Goal: Find specific page/section: Find specific page/section

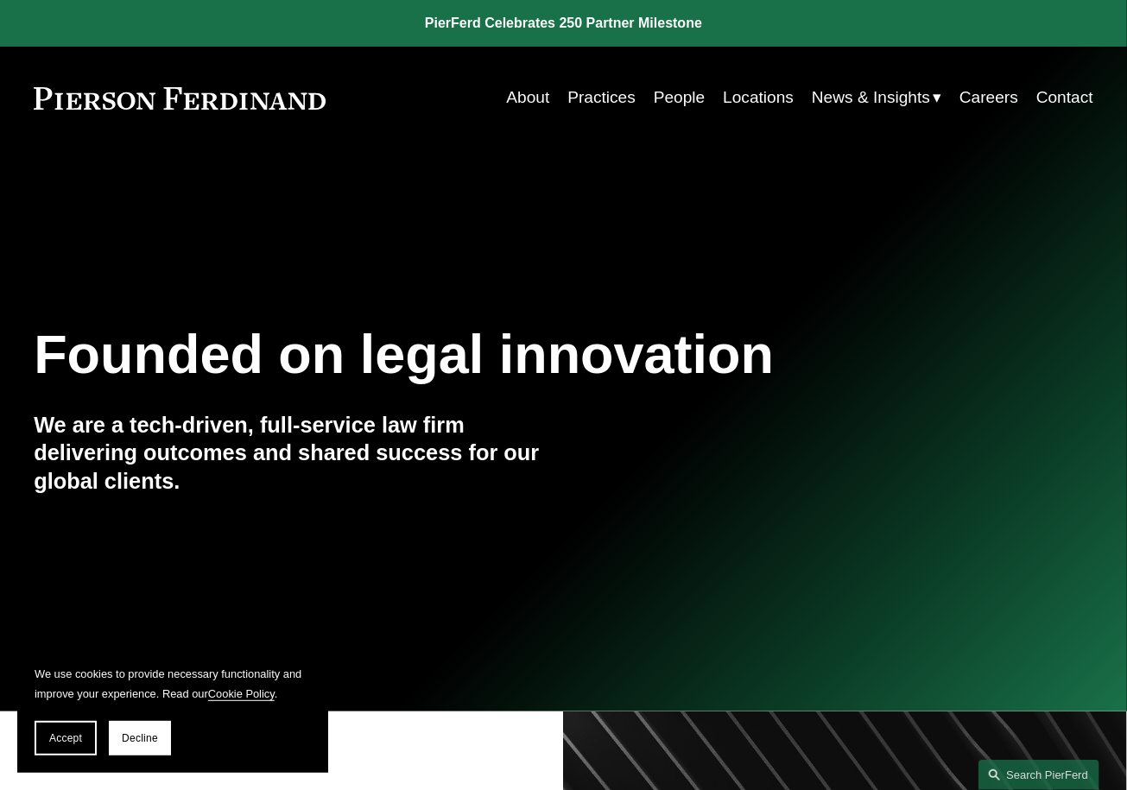
click at [675, 101] on link "People" at bounding box center [680, 97] width 52 height 33
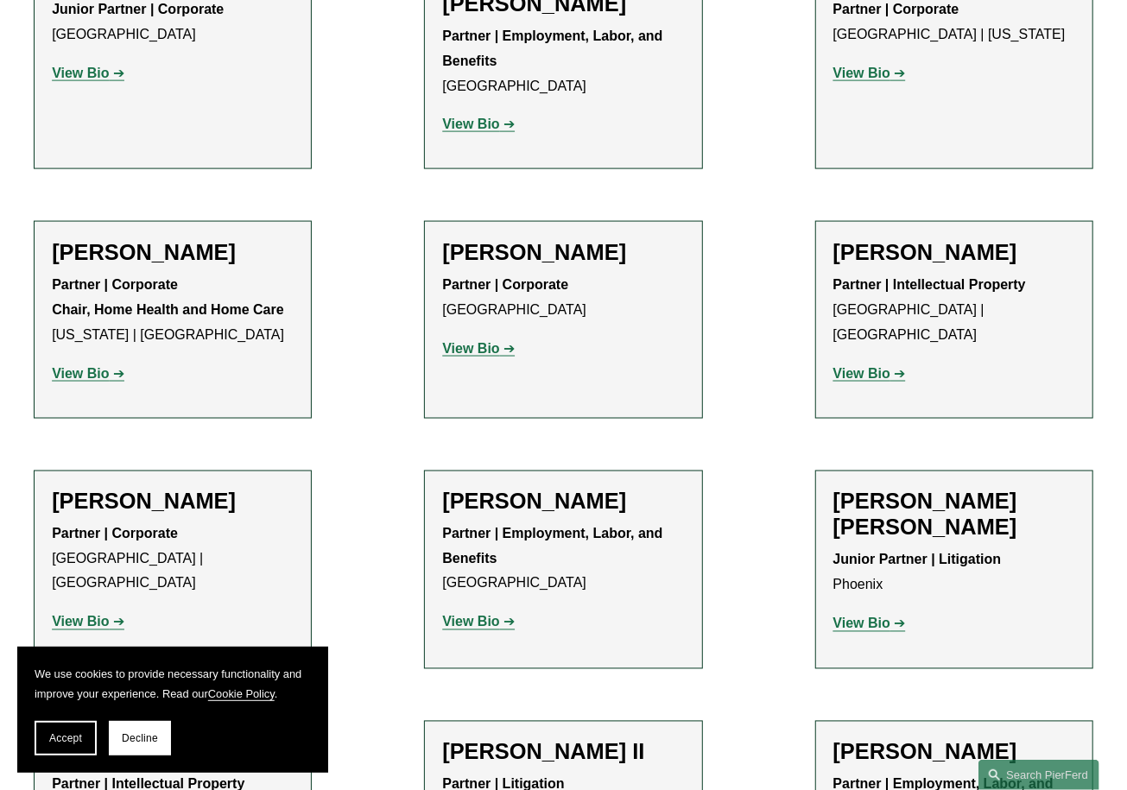
scroll to position [855, 0]
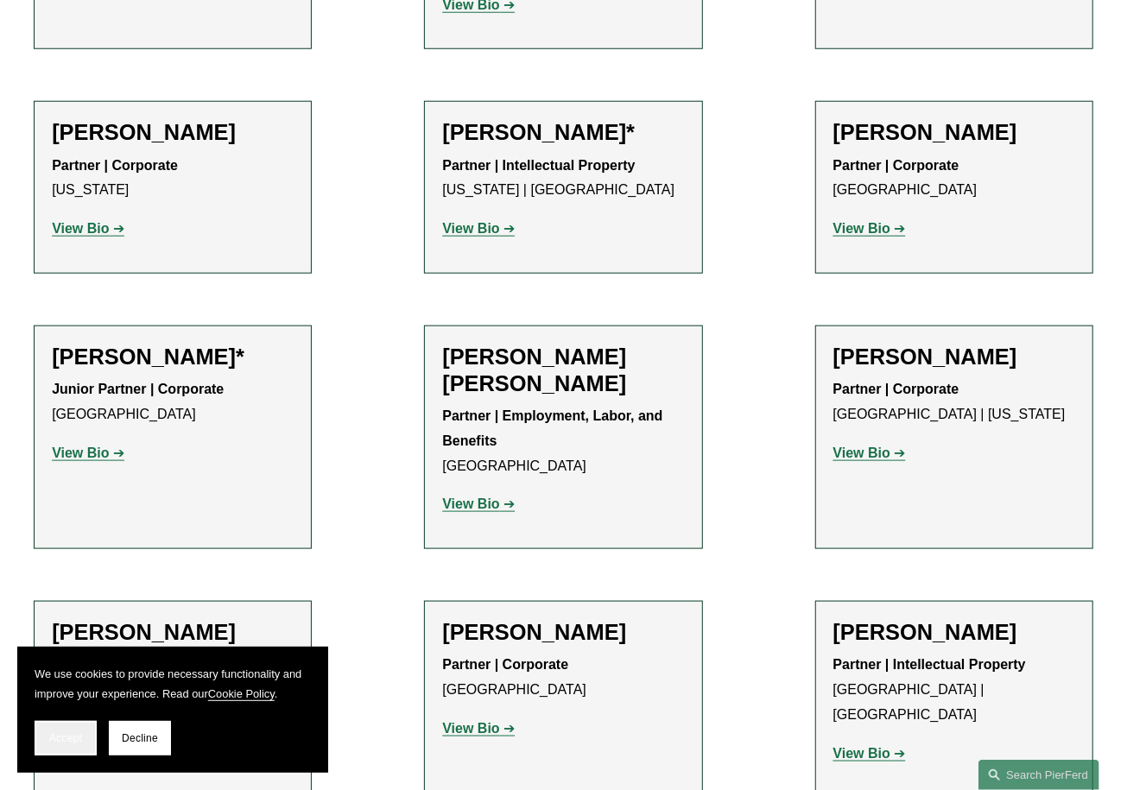
click at [54, 747] on button "Accept" at bounding box center [66, 738] width 62 height 35
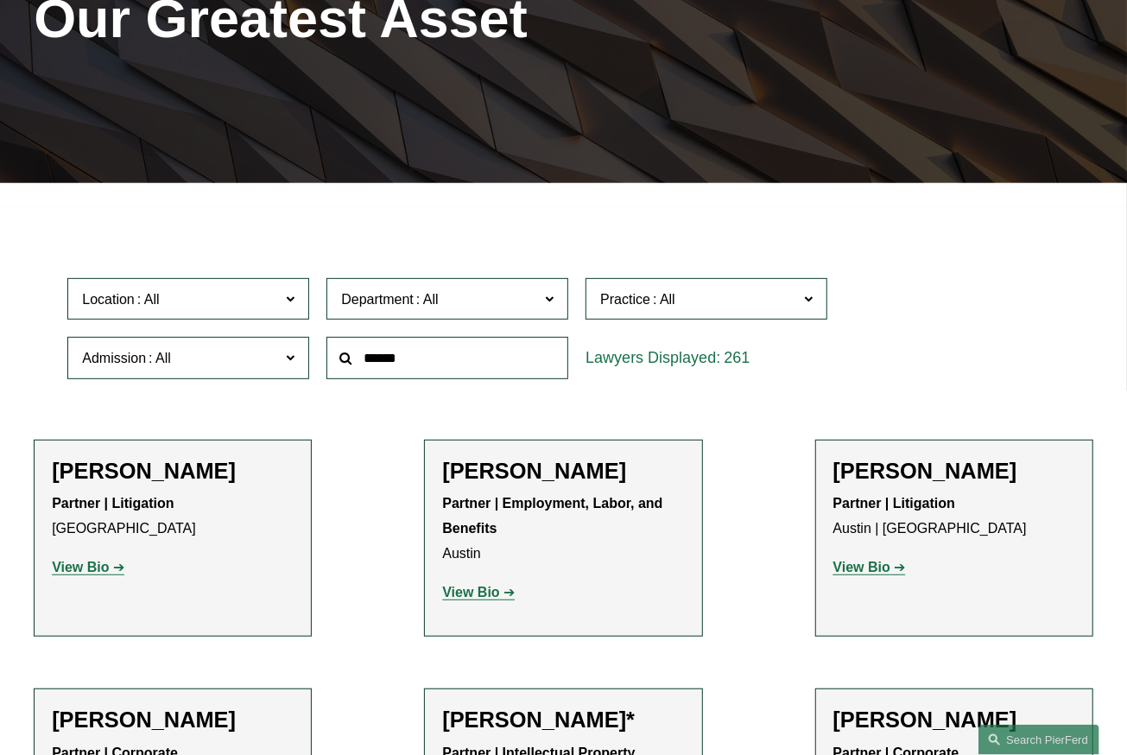
scroll to position [0, 0]
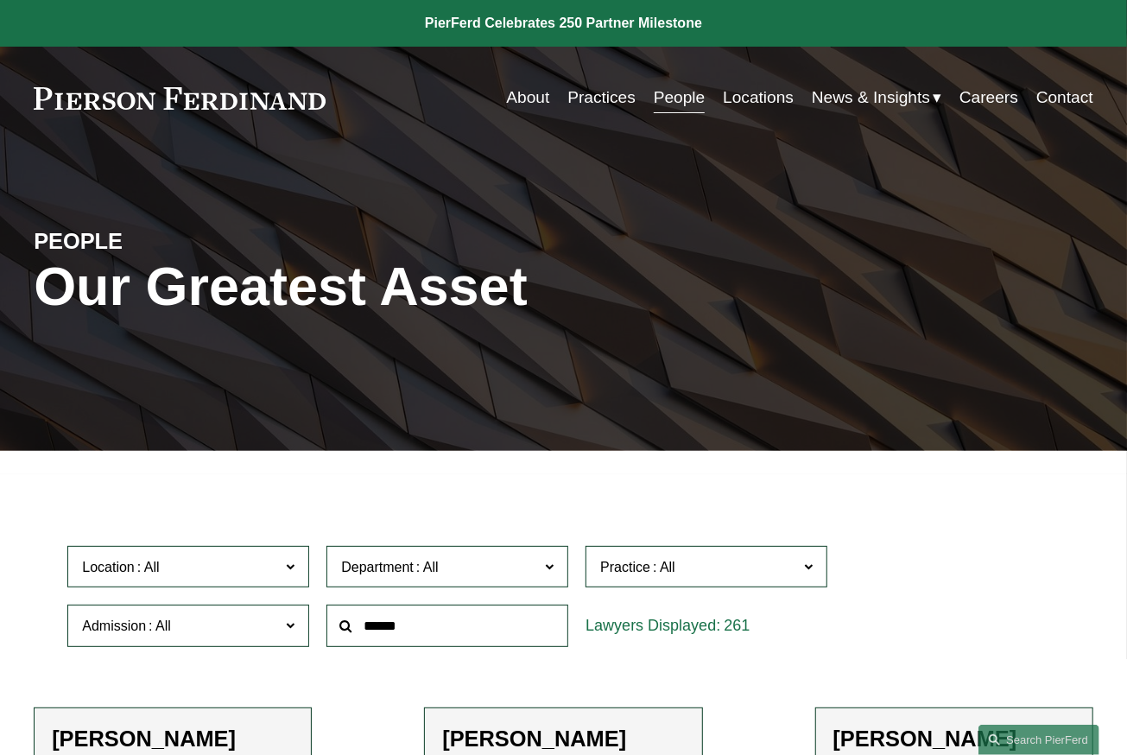
click at [751, 83] on link "Locations" at bounding box center [758, 97] width 71 height 33
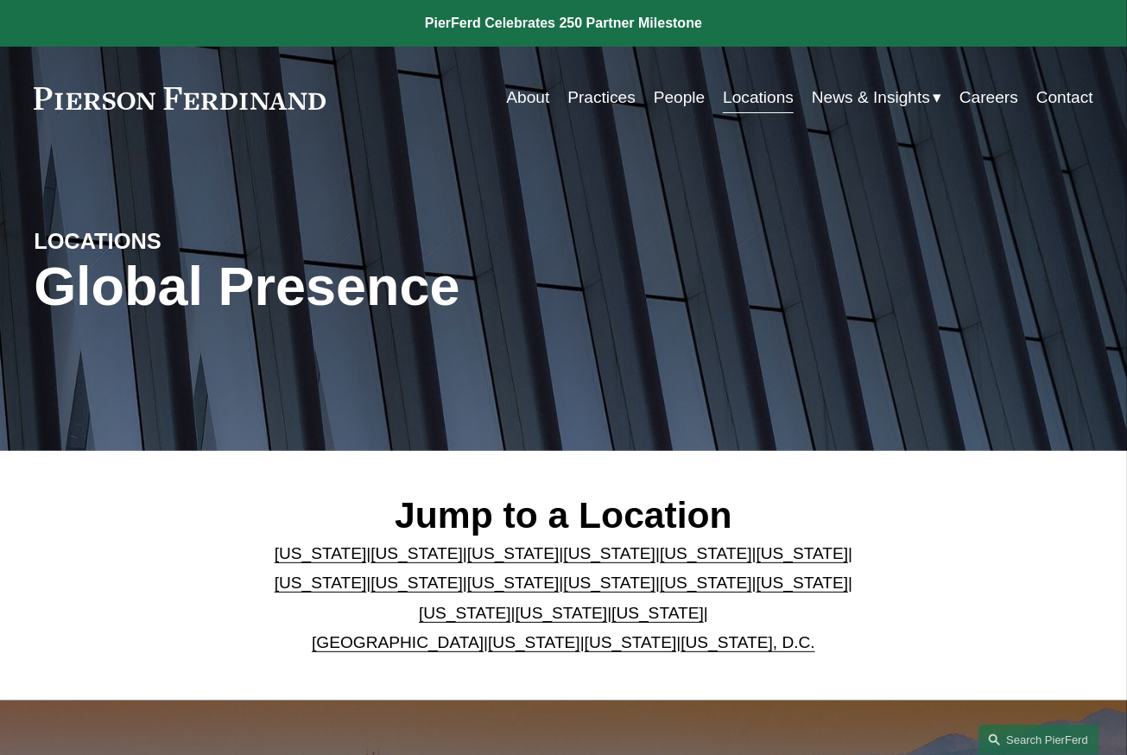
click at [596, 641] on link "[US_STATE]" at bounding box center [631, 642] width 92 height 18
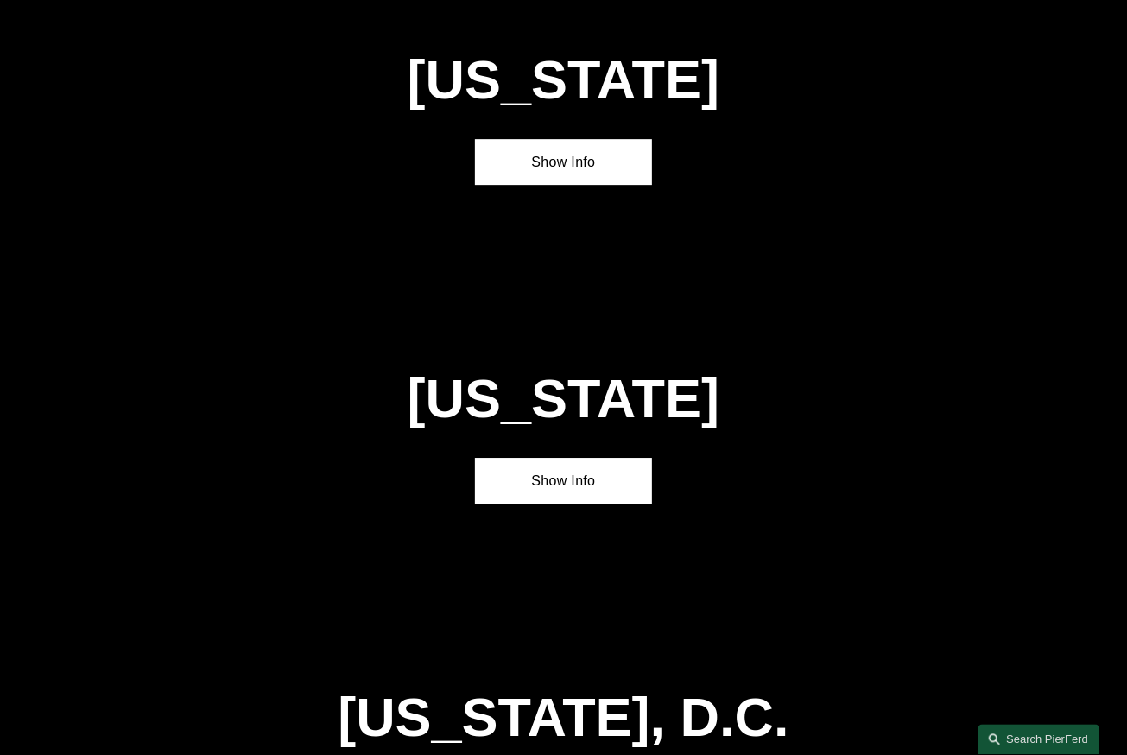
scroll to position [6125, 0]
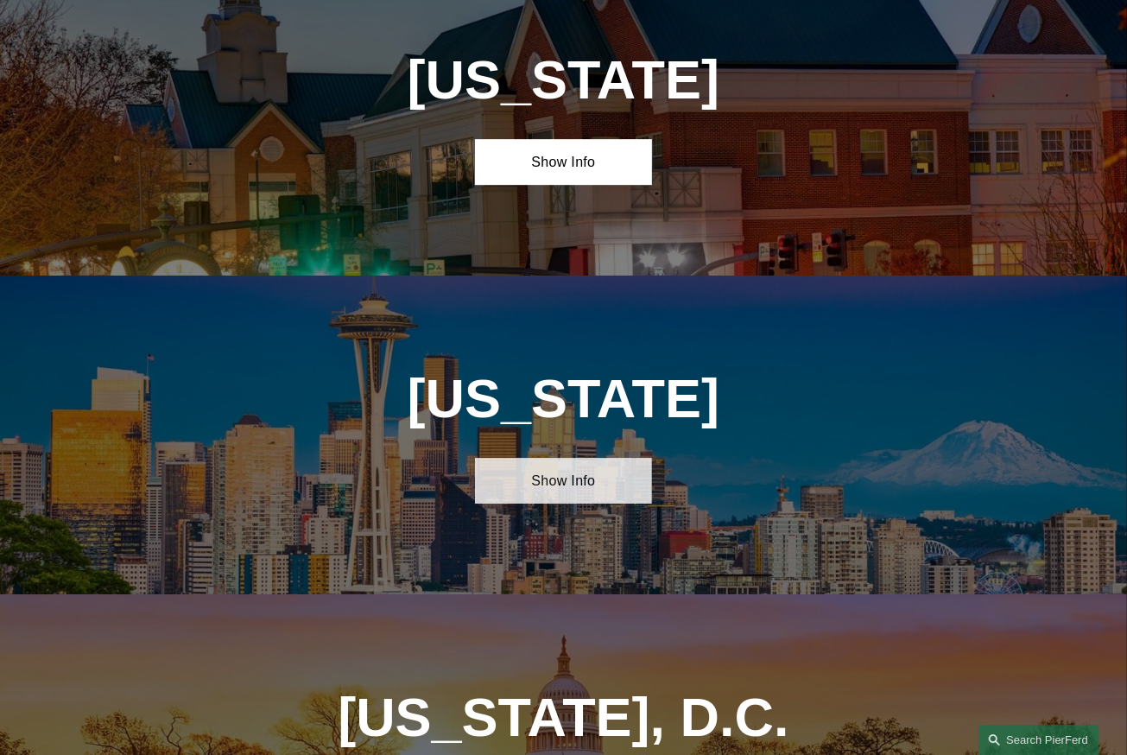
click at [554, 458] on link "Show Info" at bounding box center [563, 481] width 176 height 46
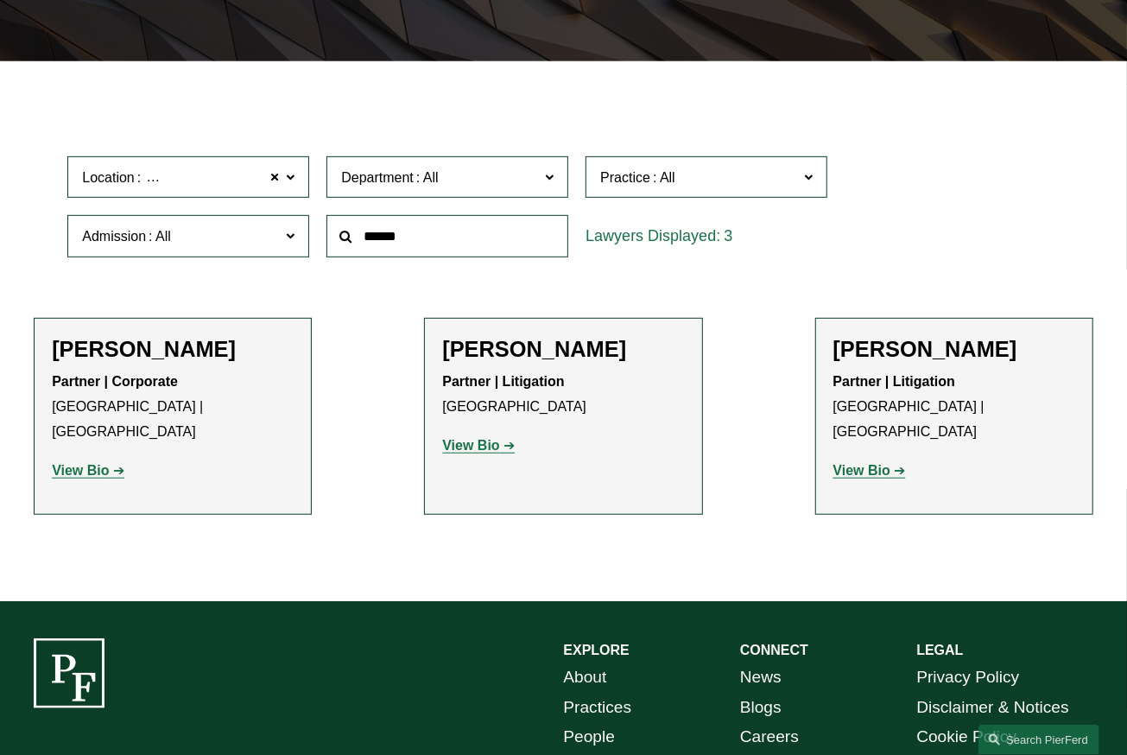
scroll to position [475, 0]
